Goal: Task Accomplishment & Management: Use online tool/utility

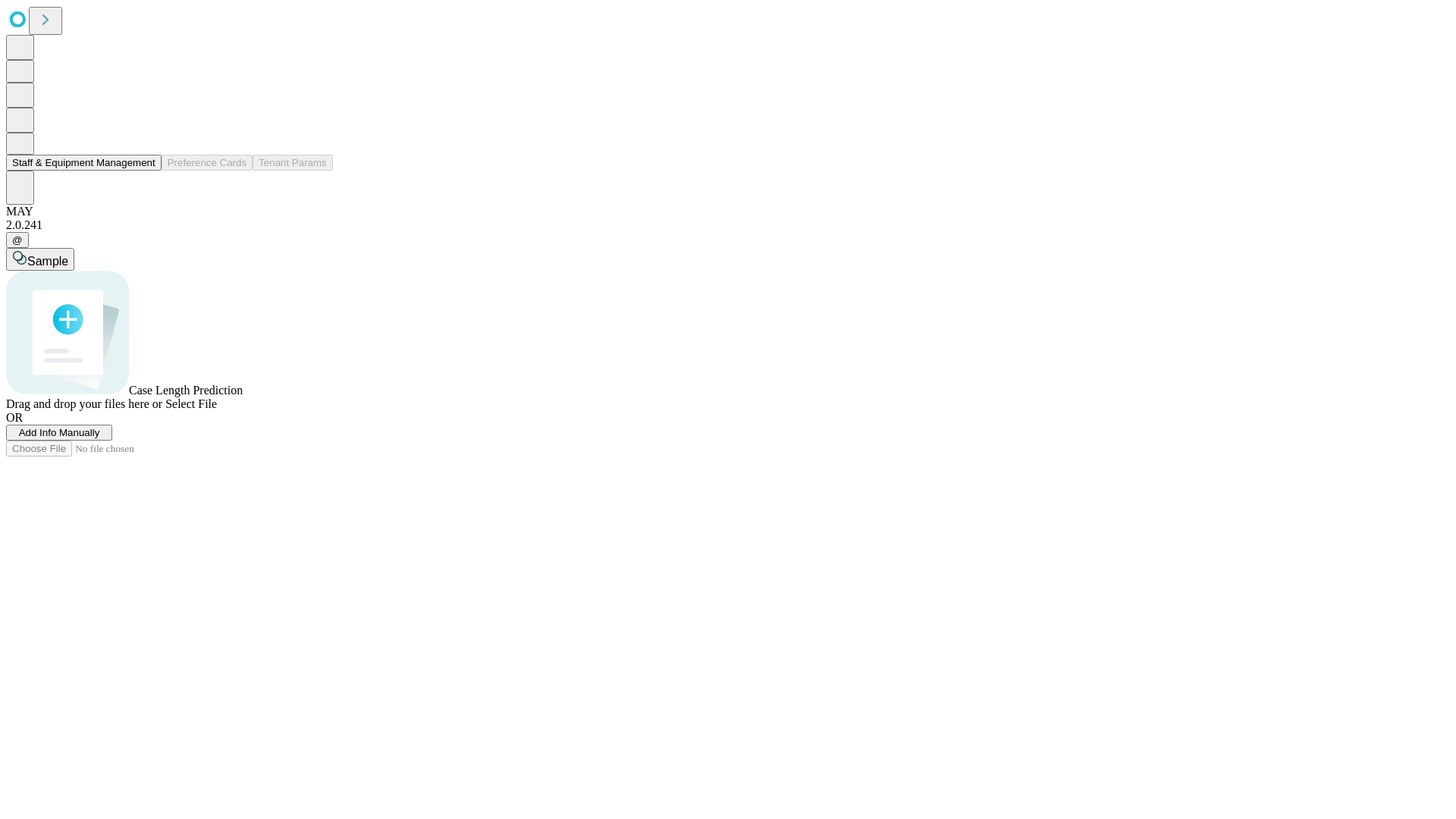
click at [145, 171] on button "Staff & Equipment Management" at bounding box center [84, 162] width 155 height 16
